Goal: Navigation & Orientation: Find specific page/section

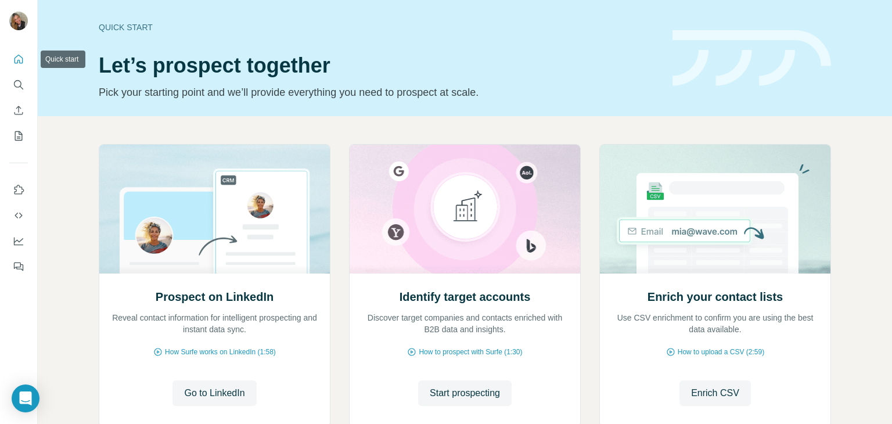
click at [23, 58] on icon "Quick start" at bounding box center [19, 59] width 9 height 9
